Goal: Task Accomplishment & Management: Manage account settings

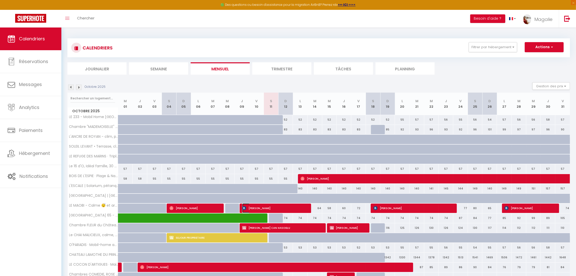
click at [270, 208] on span "[PERSON_NAME]" at bounding box center [273, 208] width 63 height 10
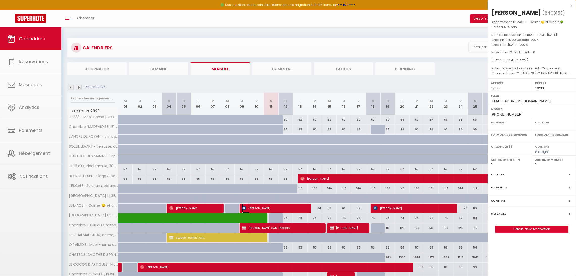
select select "OK"
select select "1"
select select "0"
select select "1"
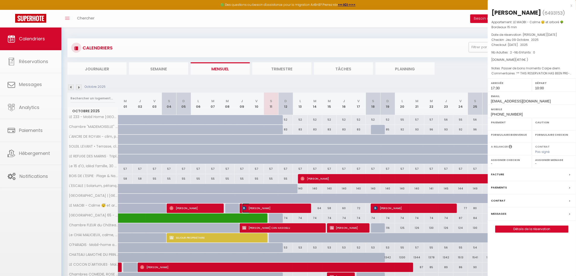
select select
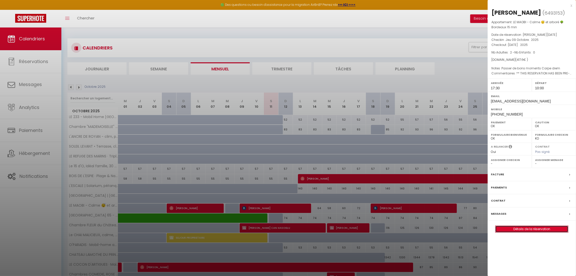
click at [513, 231] on link "Détails de la réservation" at bounding box center [531, 229] width 73 height 7
select select
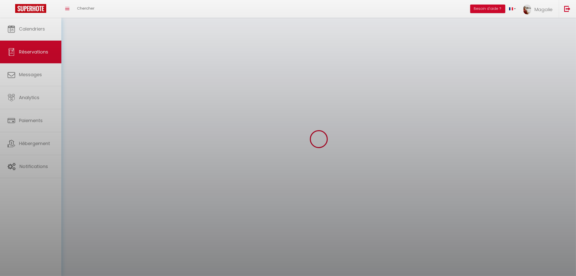
select select
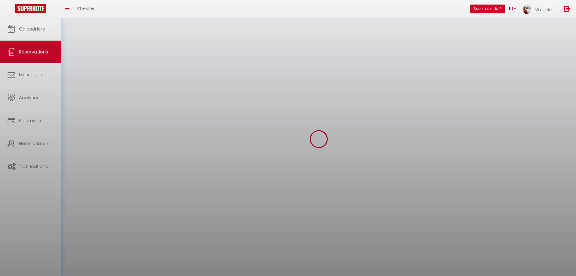
select select
checkbox input "false"
select select
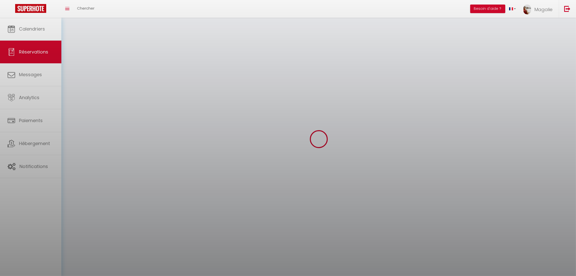
select select
checkbox input "false"
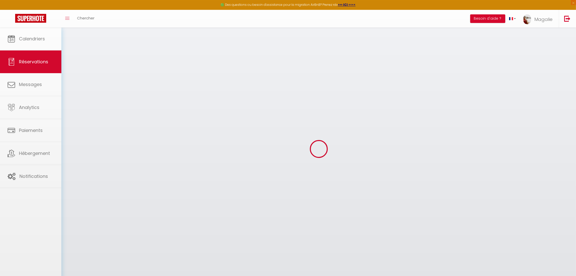
select select
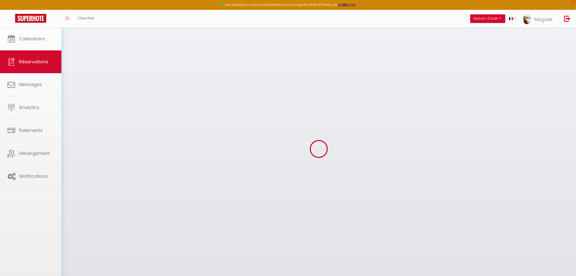
select select
checkbox input "false"
select select
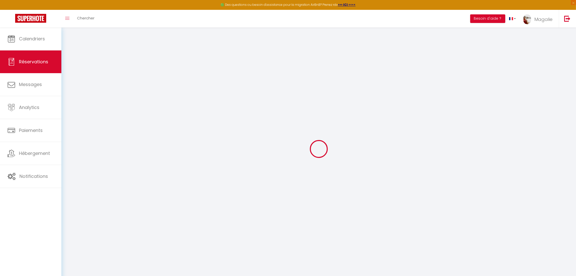
select select
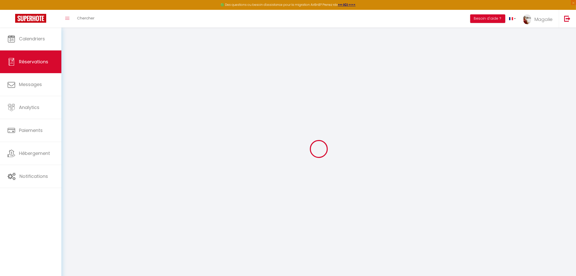
select select
checkbox input "false"
type input "[PERSON_NAME]"
type input "LABORIER"
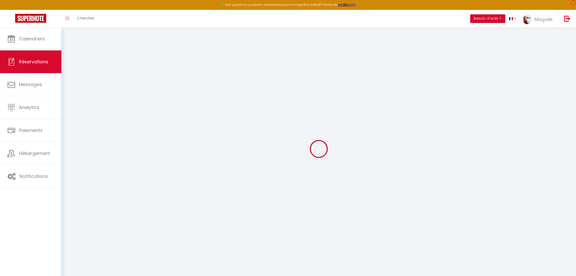
type input "[EMAIL_ADDRESS][DOMAIN_NAME]"
type input "[PHONE_NUMBER]"
type input "13530"
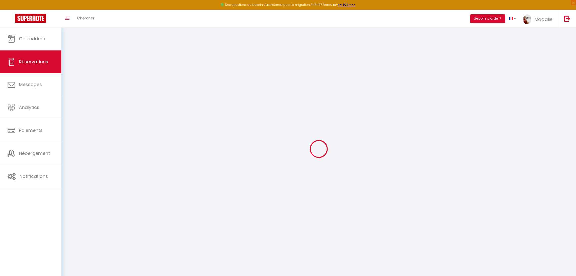
type input "CELTIC [STREET_ADDRESS]"
type input "LE PUY STE REPARADE"
select select "FR"
type input "10"
type input "60.67"
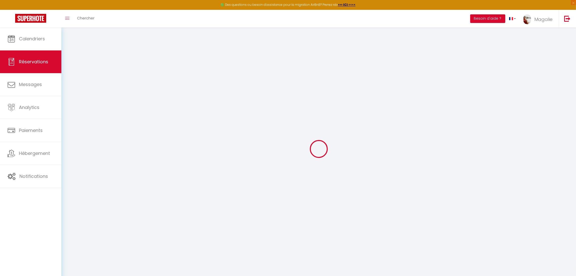
type input "5.85"
select select "26355"
select select "1"
select select
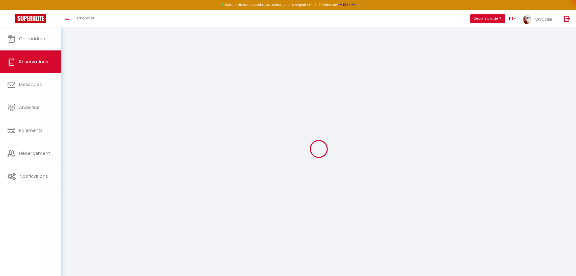
type input "2"
select select "12"
select select "15"
type input "311.5"
checkbox input "false"
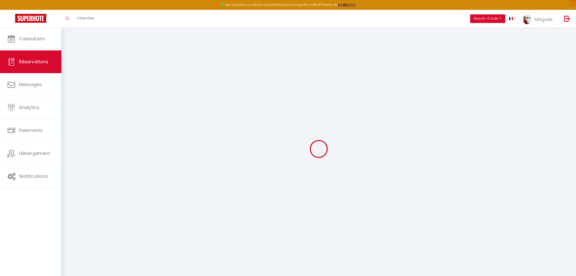
type input "0"
select select "2"
type input "36.9"
type input "19.68"
type input "0"
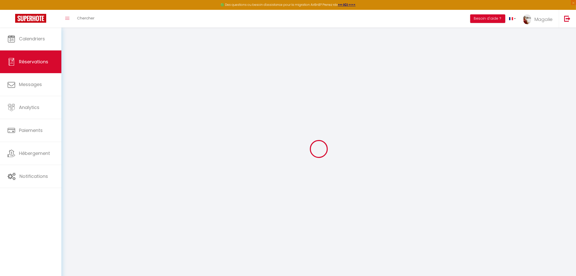
select select
checkbox input "false"
select select
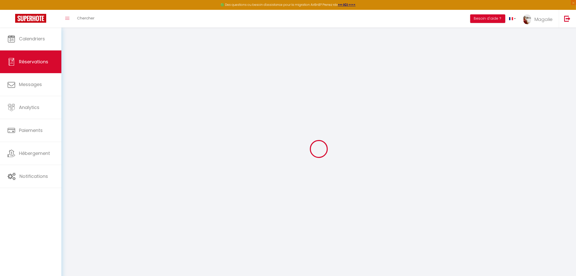
checkbox input "false"
select select
checkbox input "false"
type please0 "** THIS RESERVATION HAS BEEN PRE-PAID ** Reservation has a cancellation grace p…"
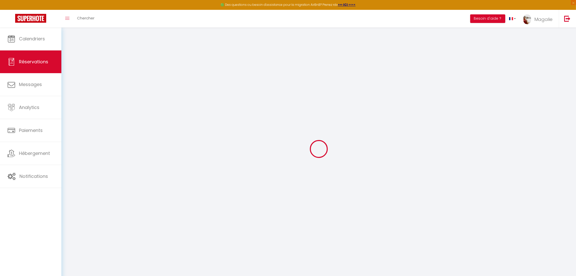
type needs\?1 "Passer de bons moments Carpe diem"
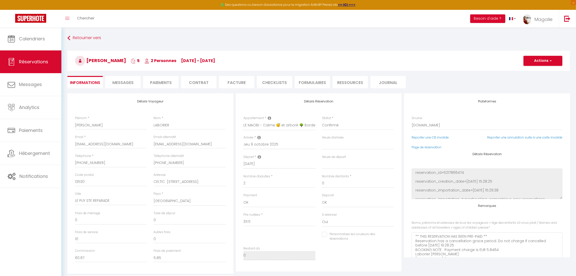
type input "83"
type input "13.1"
select select
checkbox input "false"
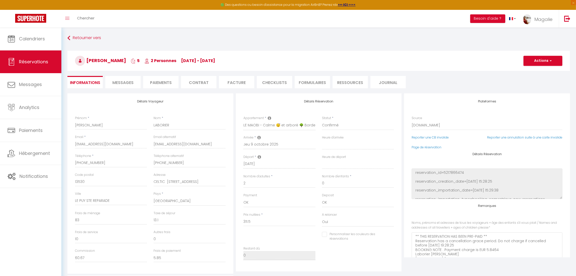
select select "17:30"
select select "10:00"
click at [116, 79] on li "Messages" at bounding box center [122, 82] width 35 height 12
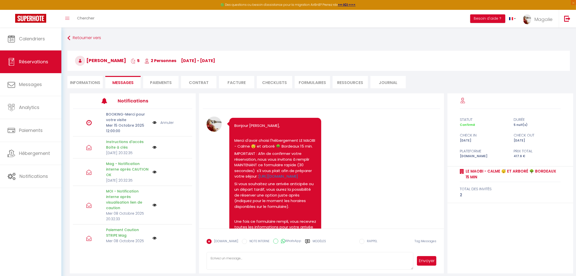
click at [90, 85] on li "Informations" at bounding box center [84, 82] width 35 height 12
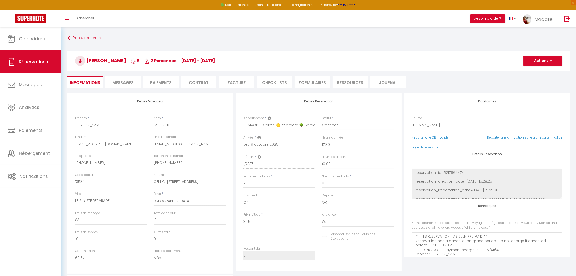
checkbox input "false"
